Goal: Task Accomplishment & Management: Use online tool/utility

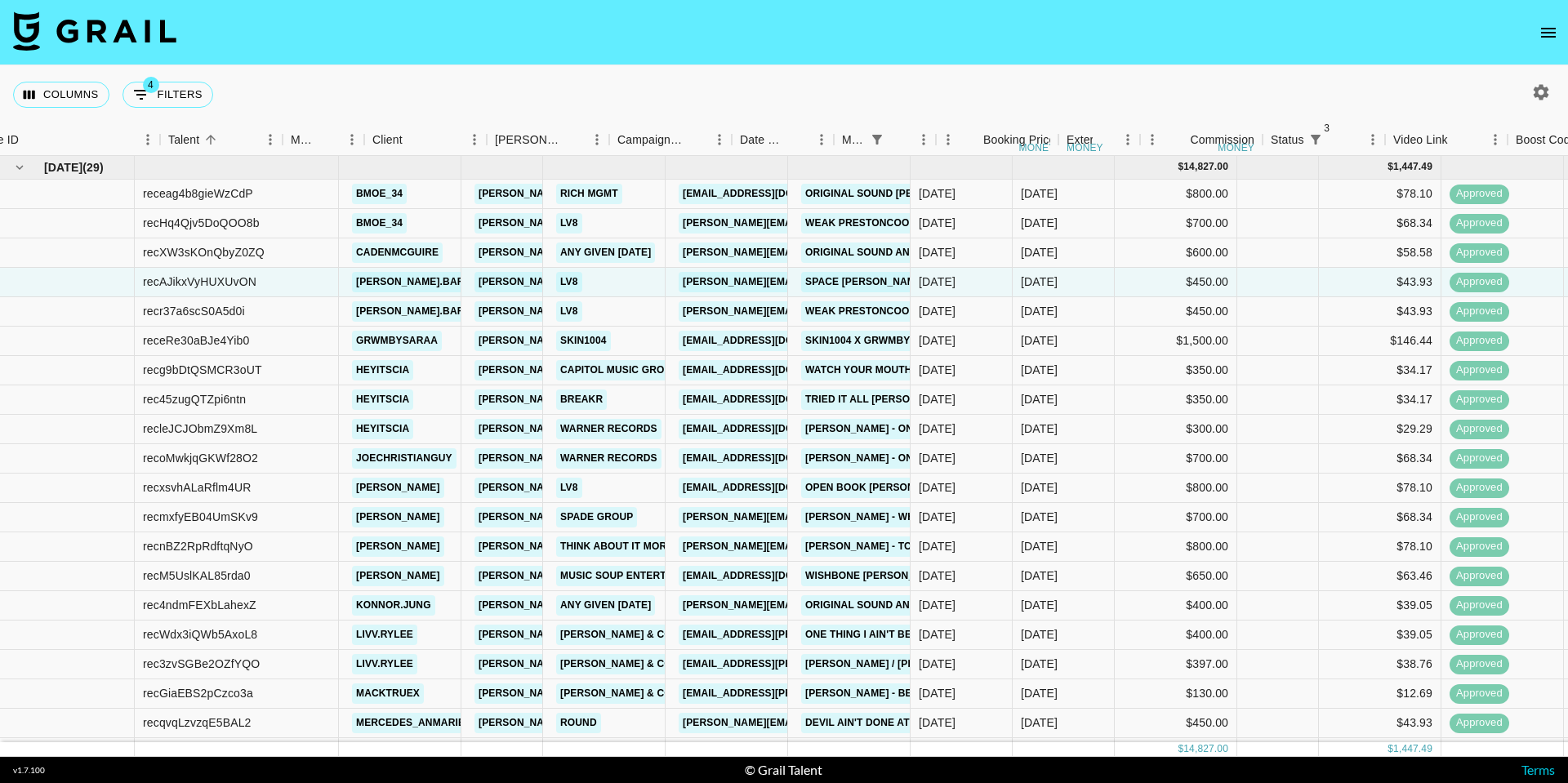
scroll to position [0, 179]
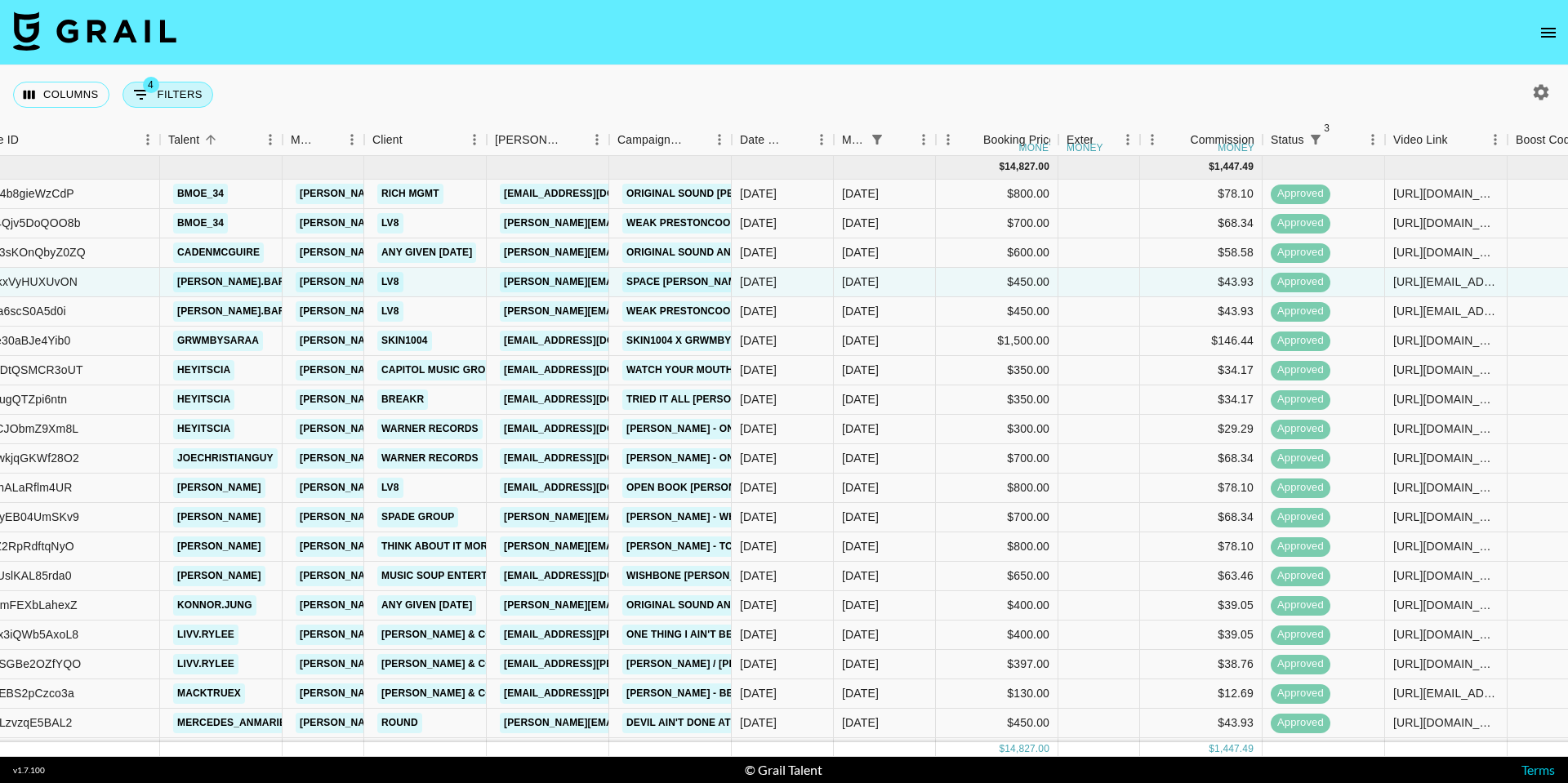
click at [180, 95] on button "4 Filters" at bounding box center [168, 95] width 91 height 26
select select "status"
select select "not"
select select "cancelled"
select select "status"
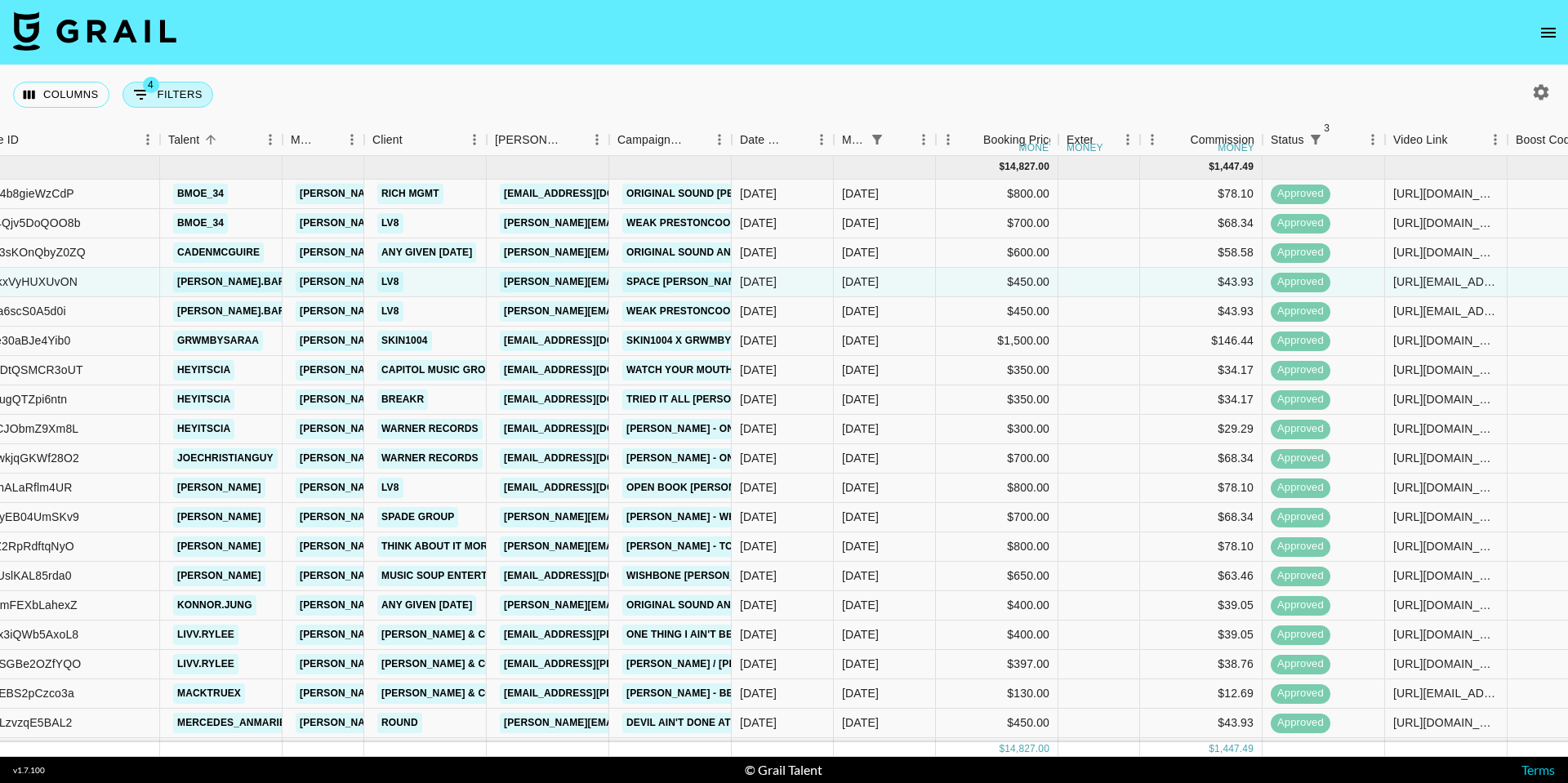
select select "not"
select select "declined"
select select "status"
select select "approved"
select select "monthDue2"
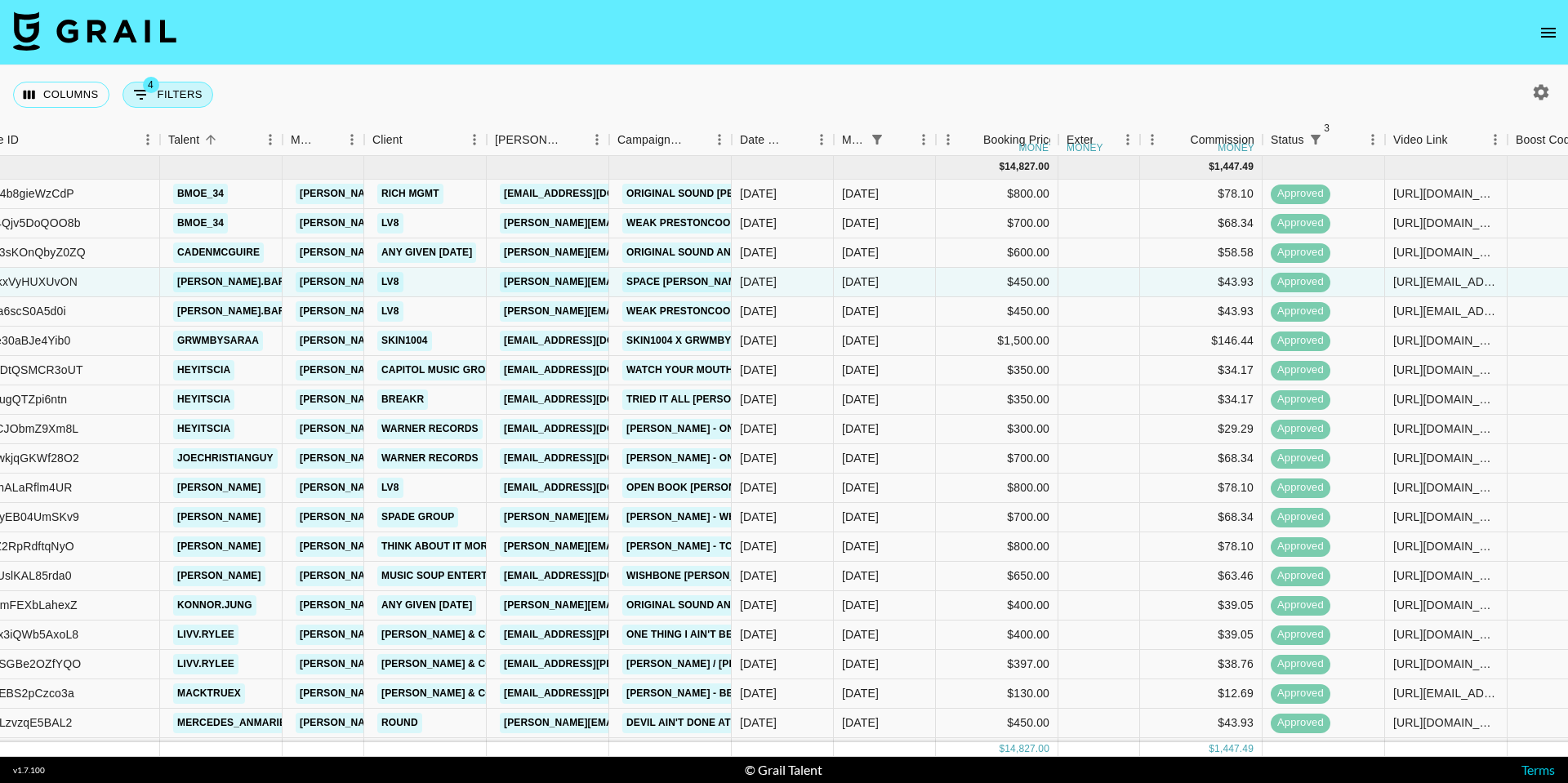
select select "[DATE]"
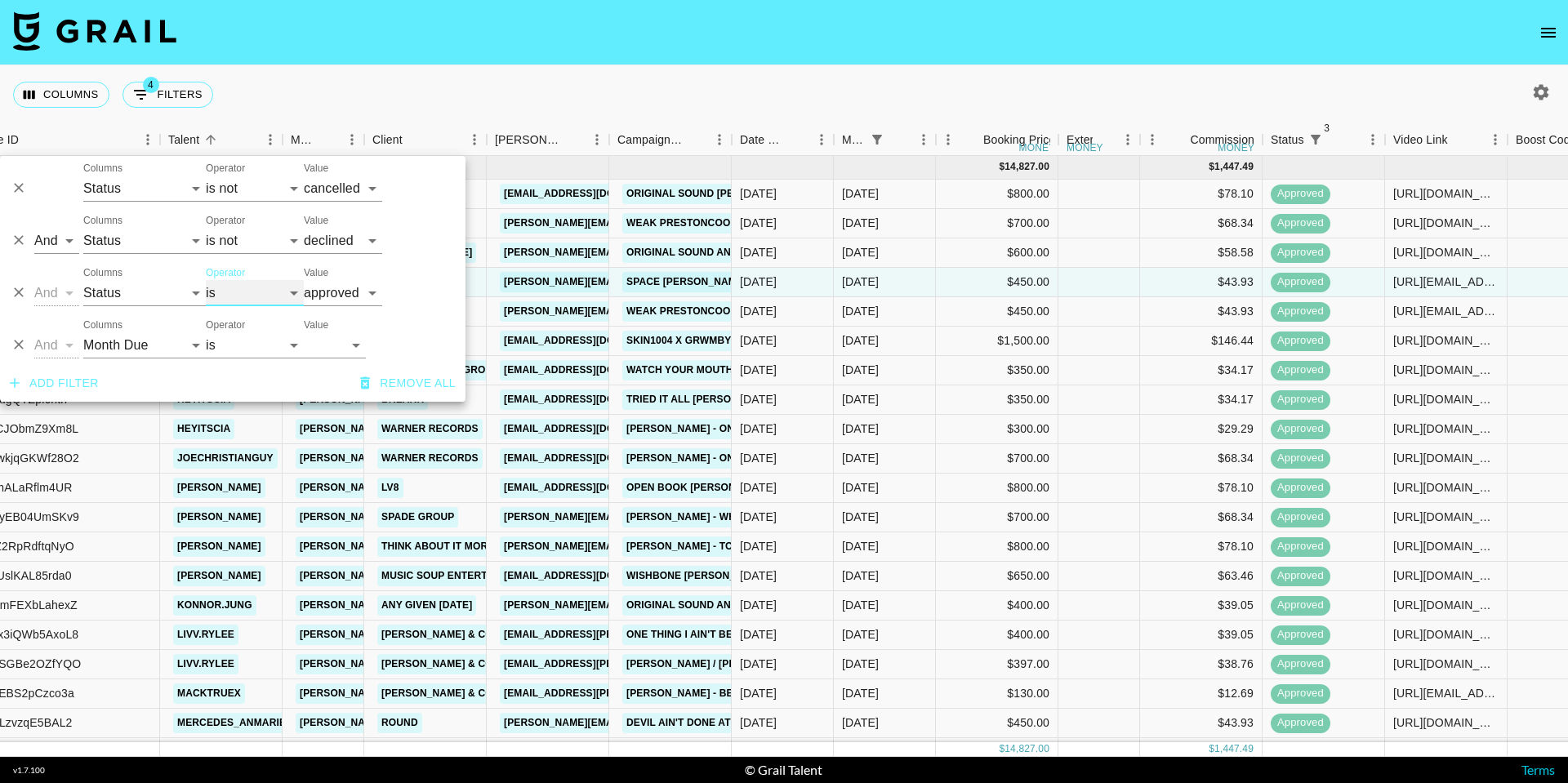
select select "not"
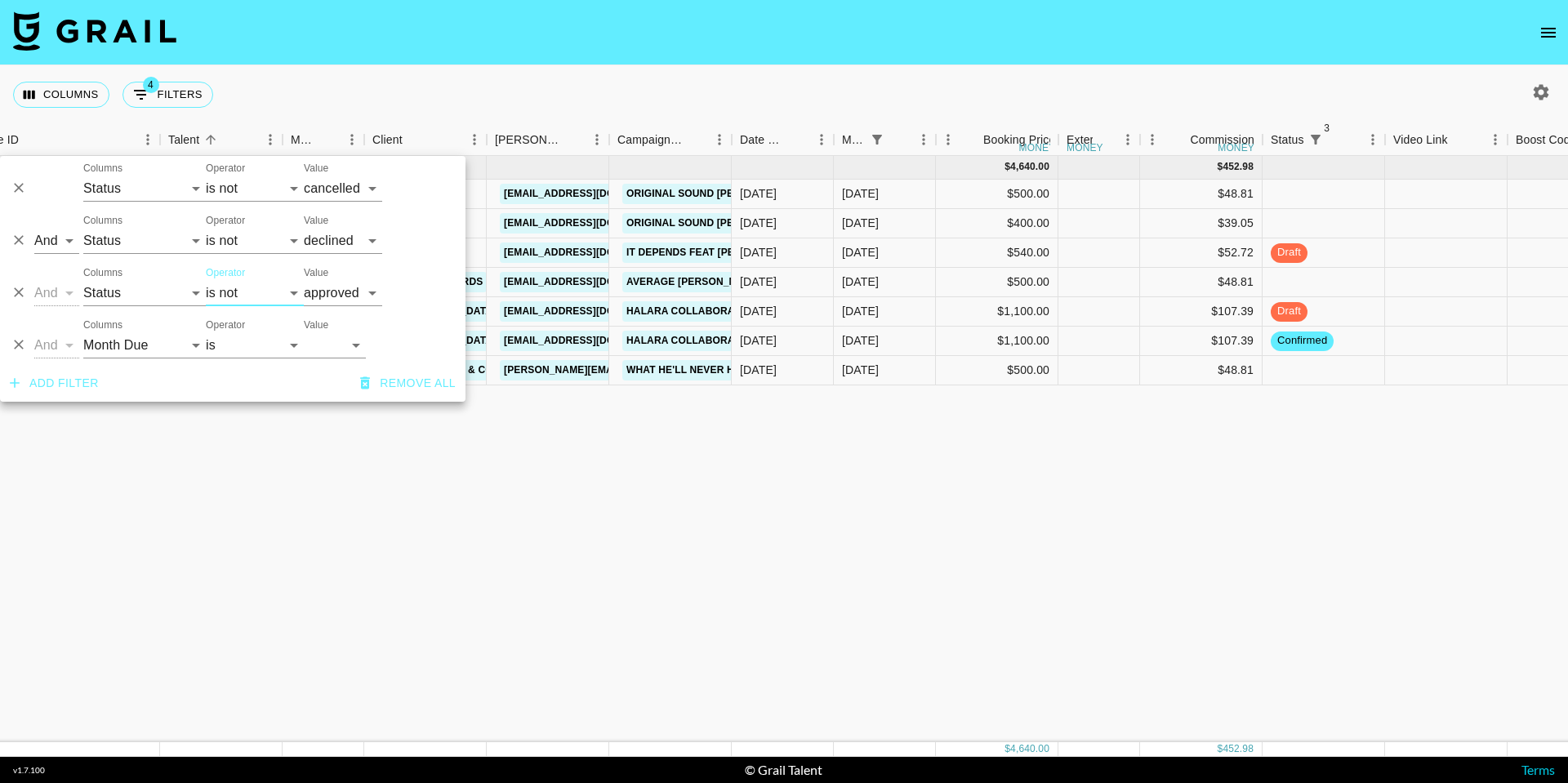
click at [333, 63] on nav at bounding box center [784, 33] width 1568 height 66
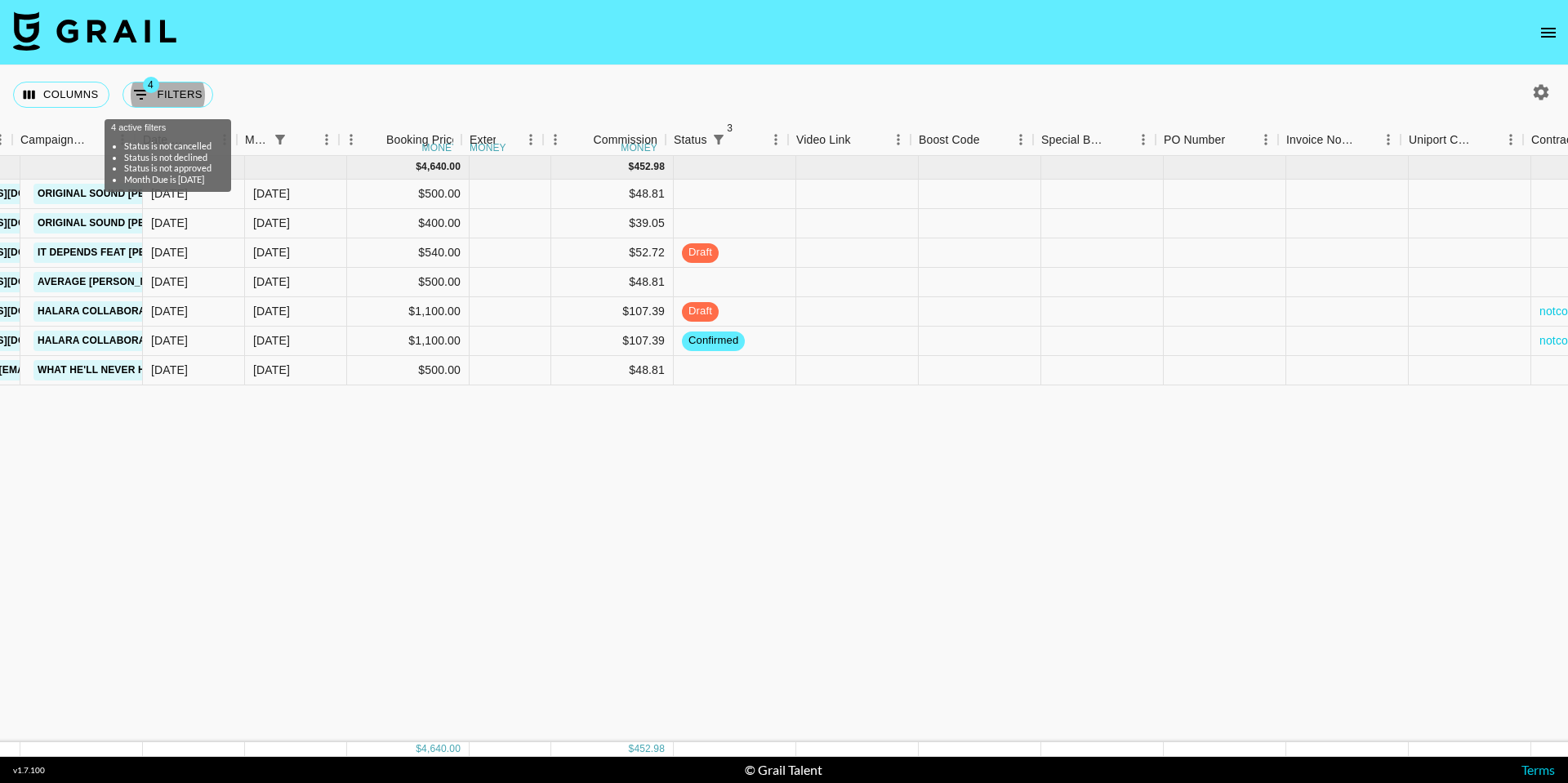
scroll to position [0, 776]
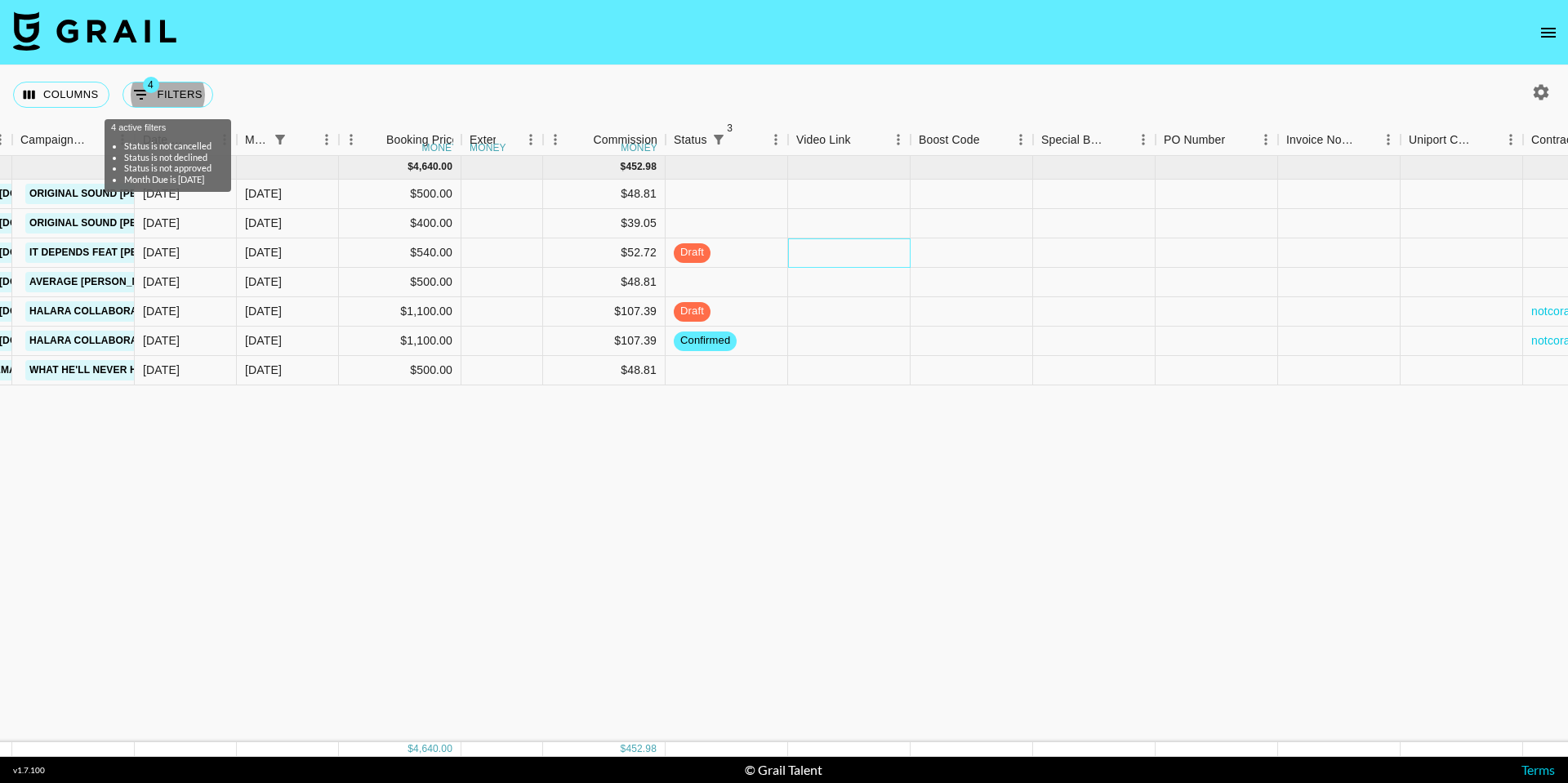
click at [815, 252] on div at bounding box center [849, 252] width 123 height 29
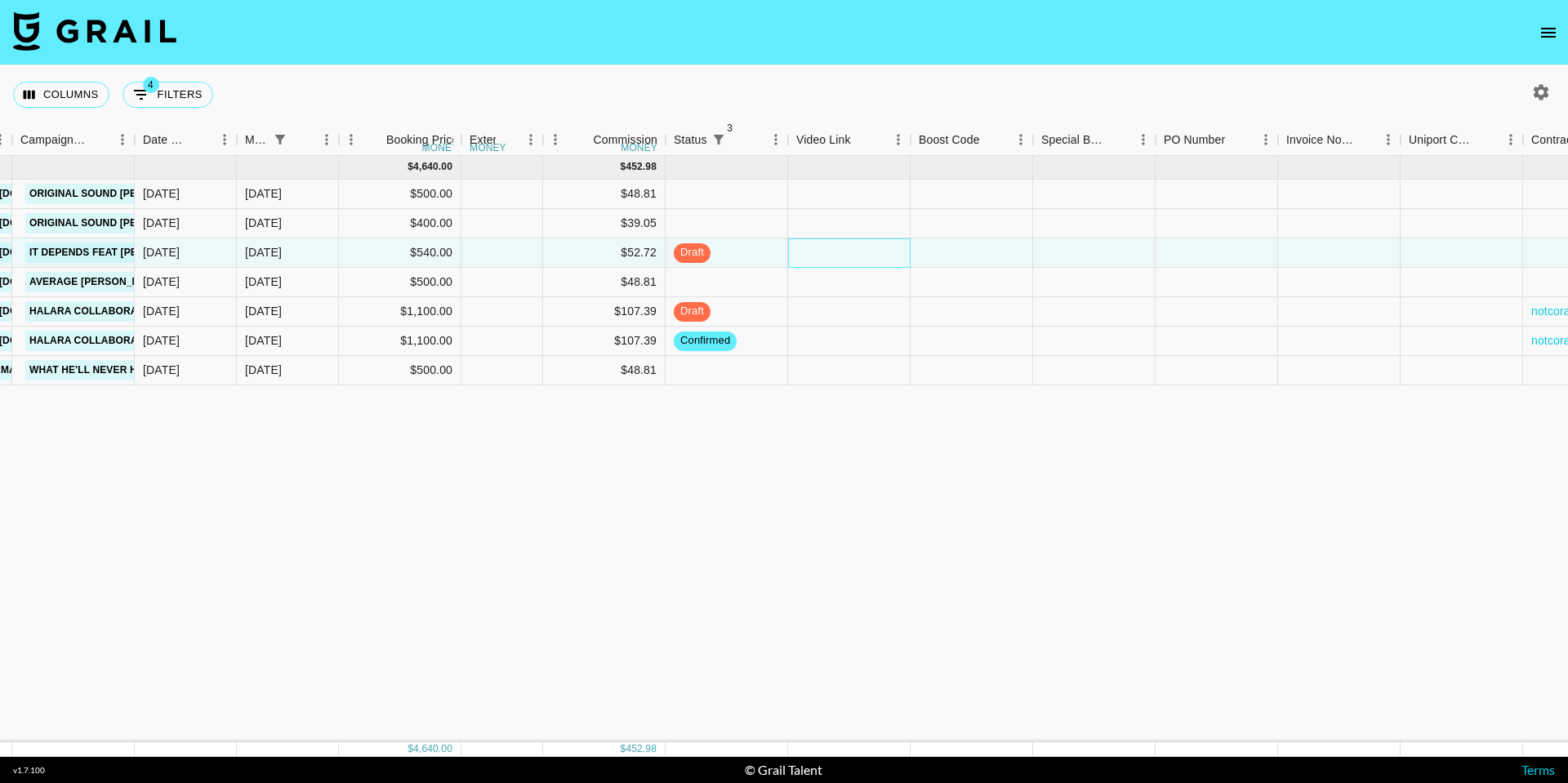
click at [815, 252] on div at bounding box center [849, 252] width 123 height 29
type input "[URL][EMAIL_ADDRESS][DOMAIN_NAME][DOMAIN_NAME]"
click at [974, 250] on div at bounding box center [972, 252] width 123 height 29
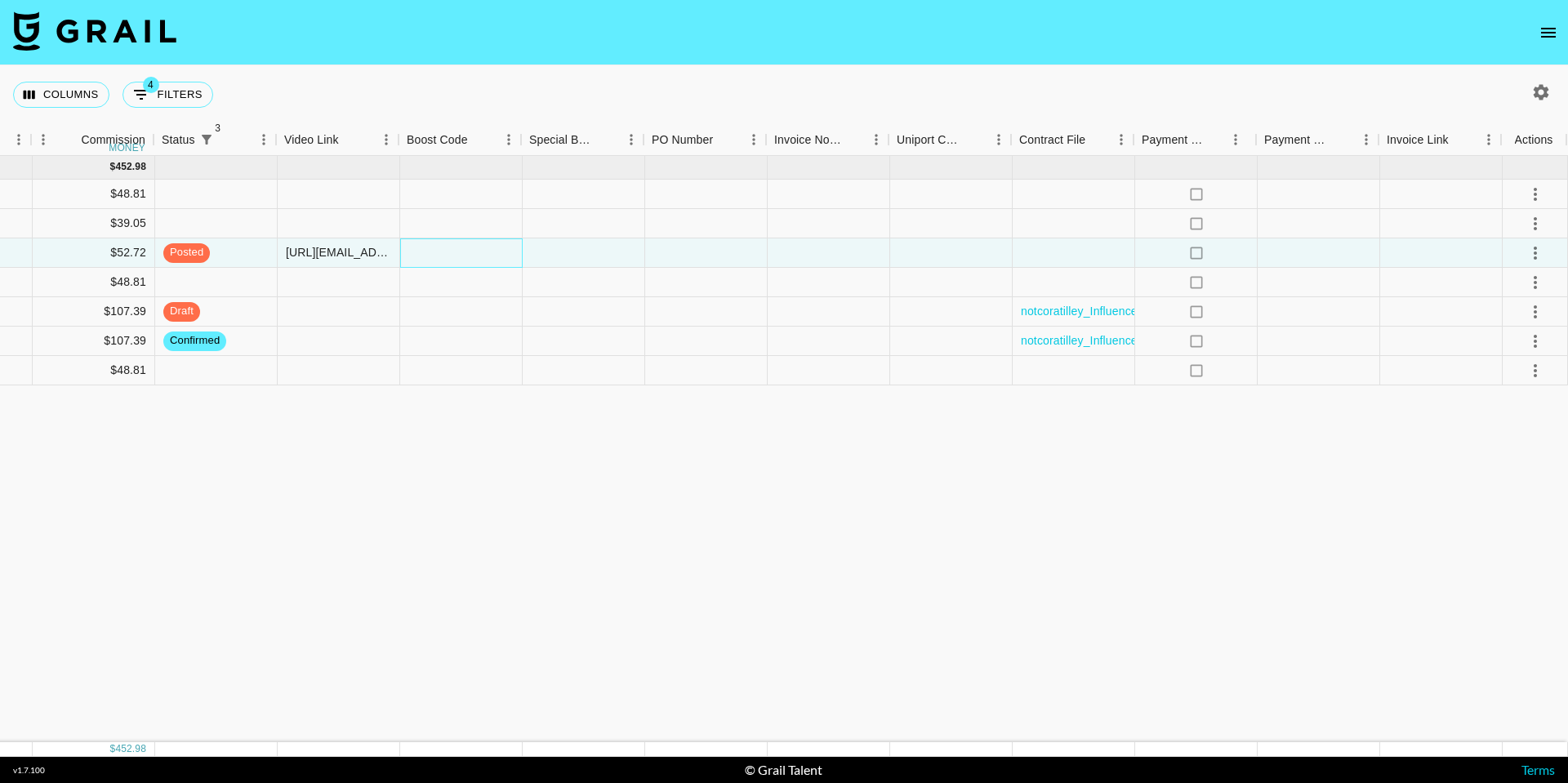
scroll to position [0, 1287]
click at [1534, 258] on icon "select merge strategy" at bounding box center [1534, 253] width 3 height 13
click at [1505, 391] on li "Approve" at bounding box center [1515, 405] width 106 height 29
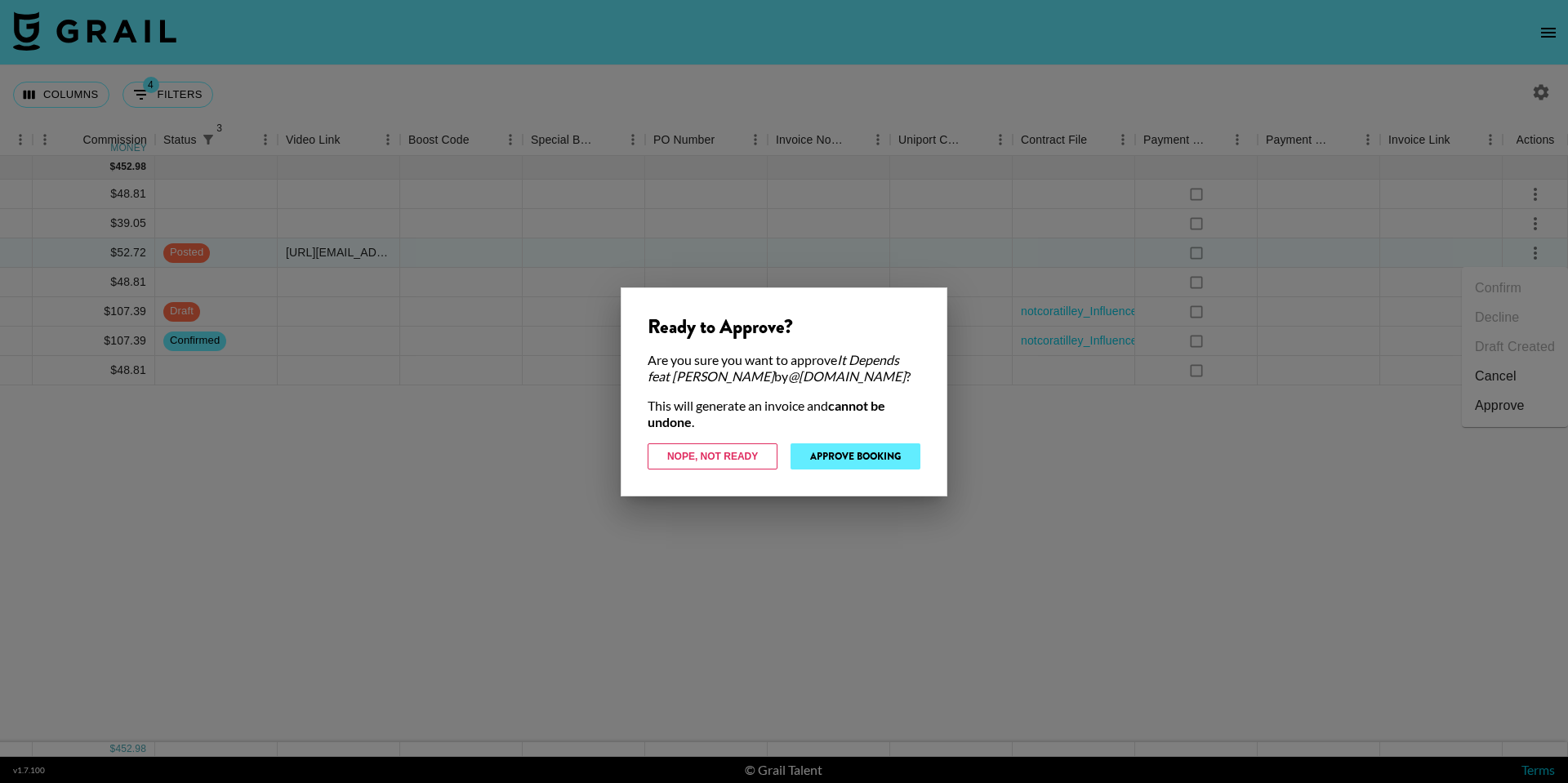
click at [869, 449] on button "Approve Booking" at bounding box center [855, 457] width 129 height 26
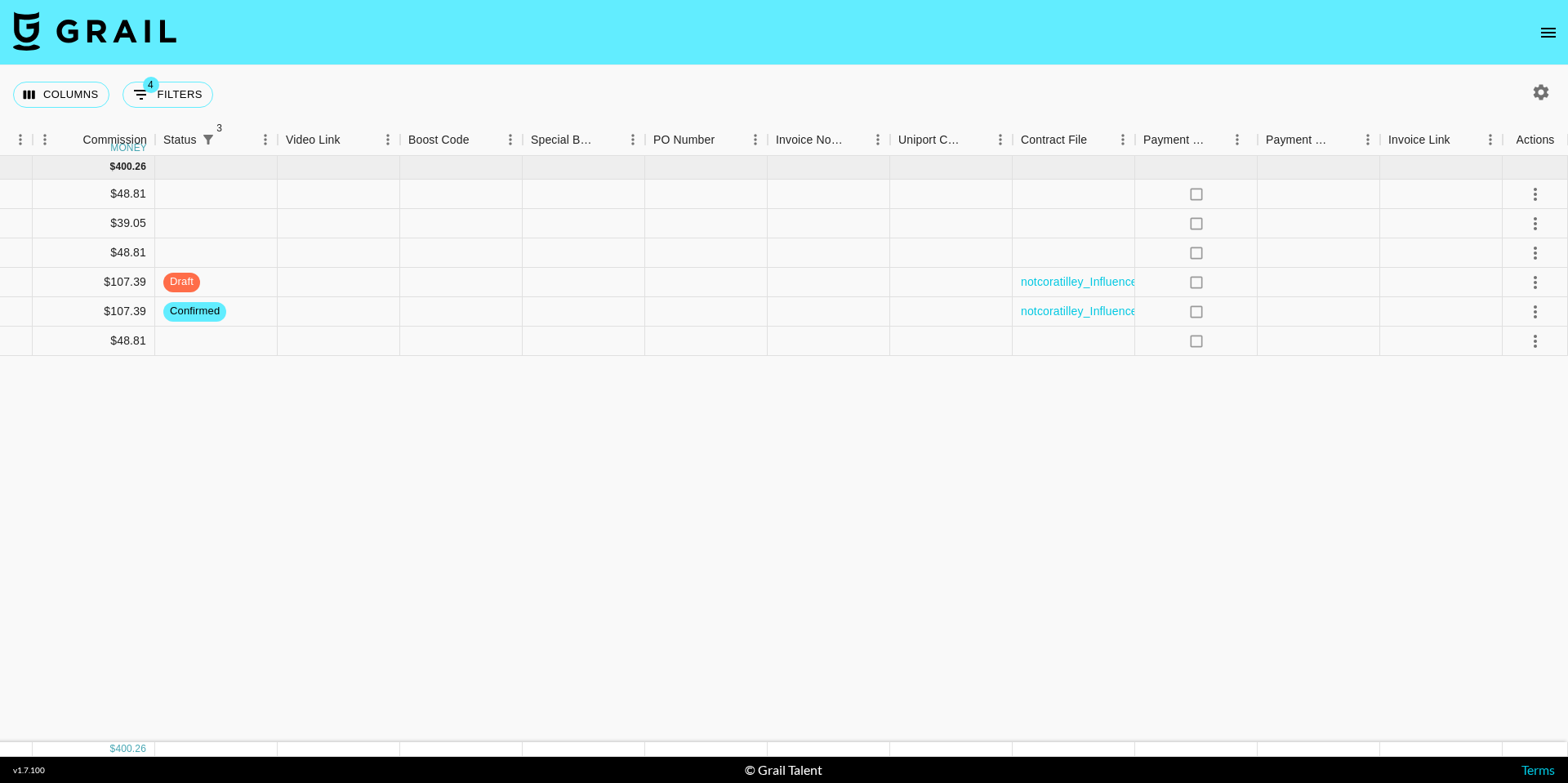
click at [275, 2] on nav at bounding box center [784, 33] width 1568 height 66
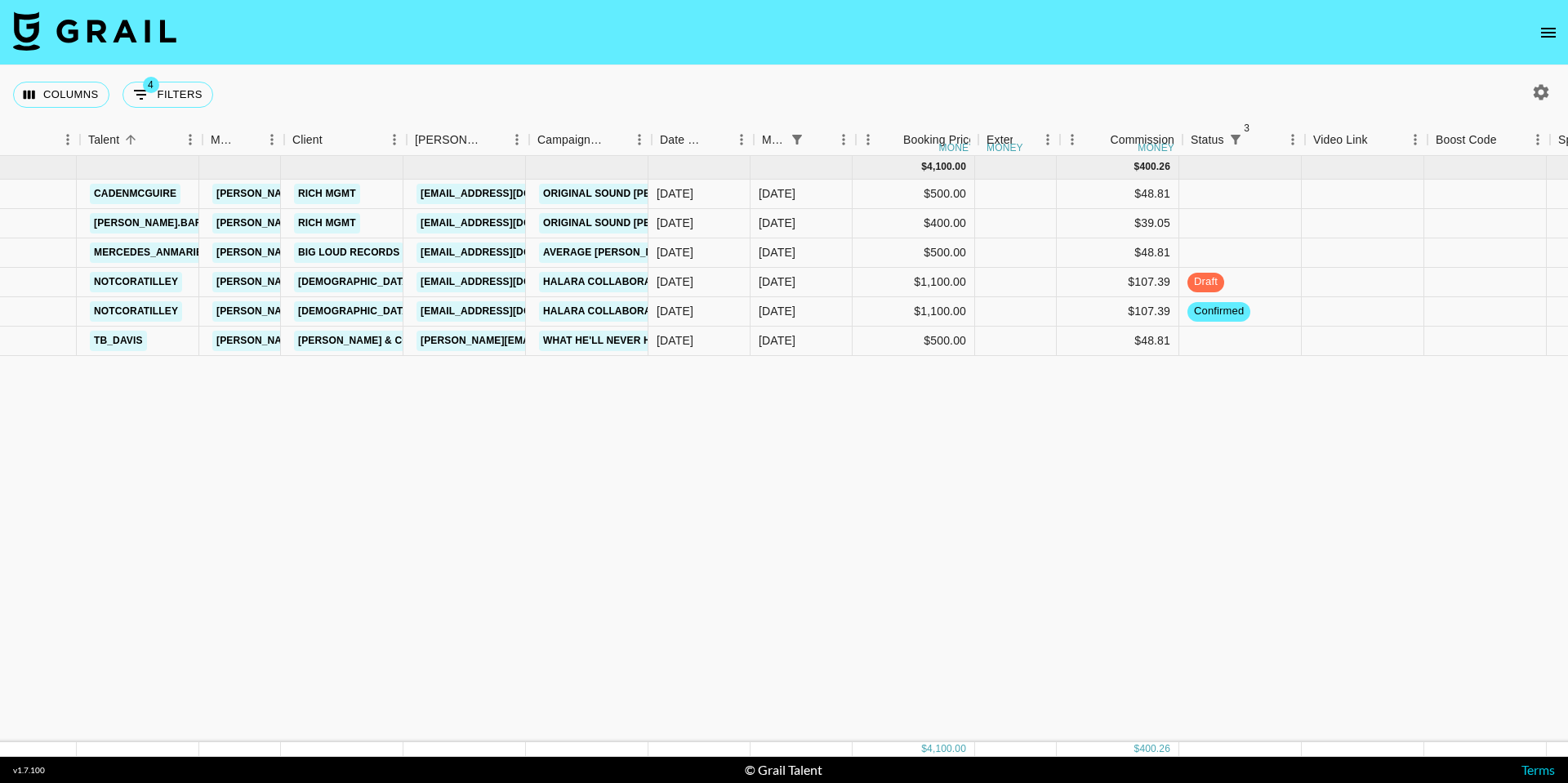
scroll to position [0, 258]
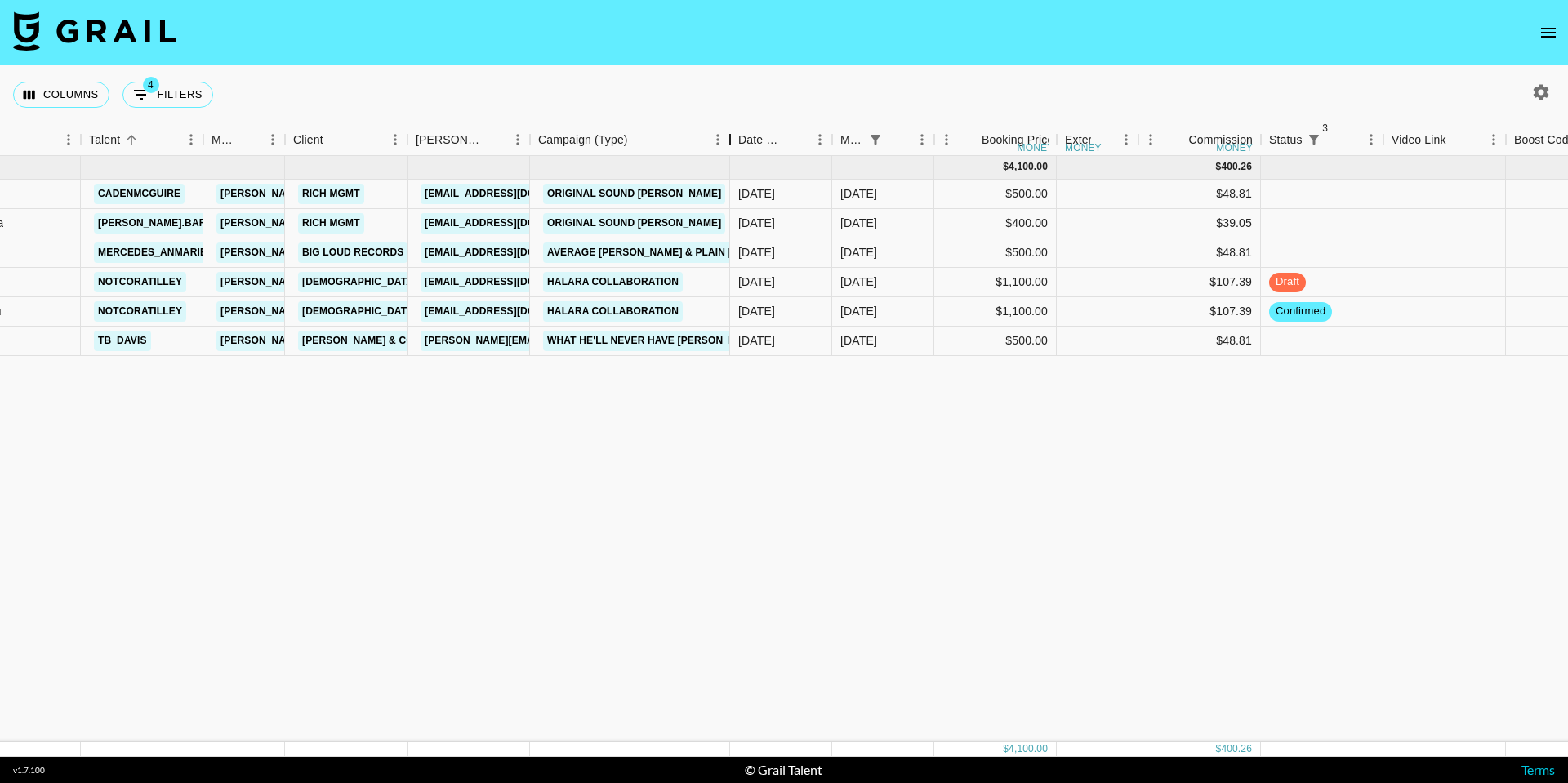
drag, startPoint x: 657, startPoint y: 147, endPoint x: 769, endPoint y: 129, distance: 113.4
click at [740, 129] on div "Campaign (Type)" at bounding box center [730, 140] width 20 height 32
